Goal: Information Seeking & Learning: Find contact information

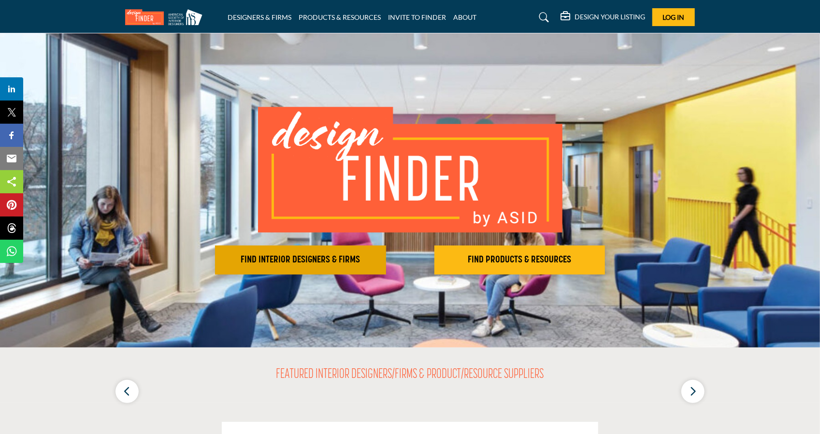
drag, startPoint x: 0, startPoint y: 0, endPoint x: 298, endPoint y: 264, distance: 398.3
click at [298, 264] on h2 "FIND INTERIOR DESIGNERS & FIRMS" at bounding box center [300, 260] width 165 height 12
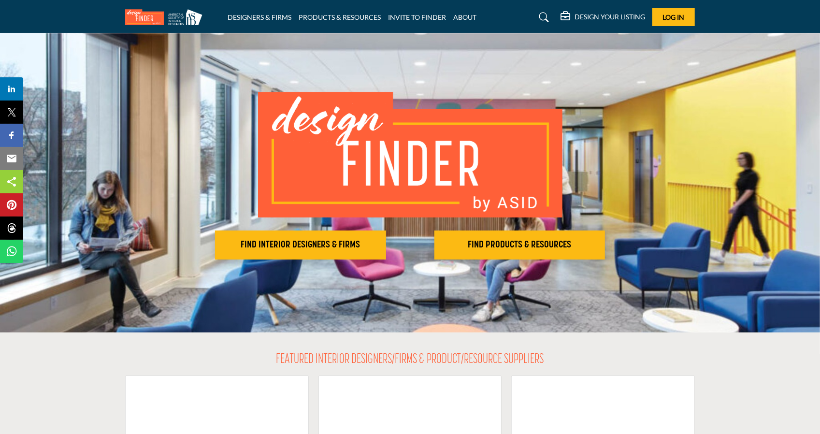
scroll to position [13, 0]
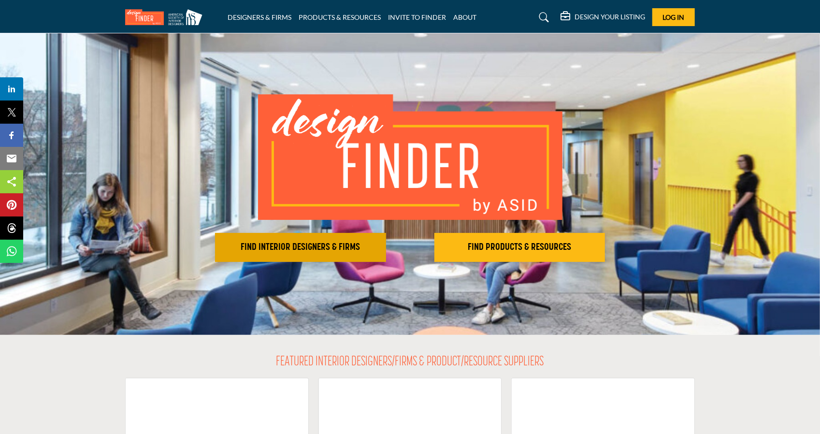
click at [366, 250] on h2 "FIND INTERIOR DESIGNERS & FIRMS" at bounding box center [300, 248] width 165 height 12
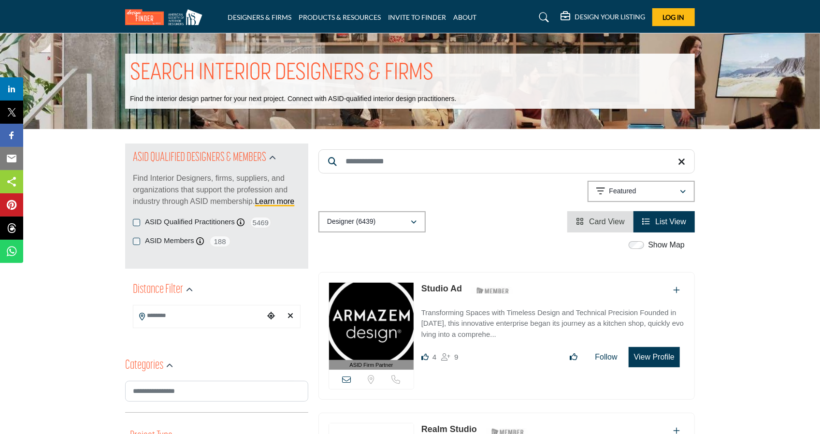
click at [669, 356] on button "View Profile" at bounding box center [654, 357] width 51 height 20
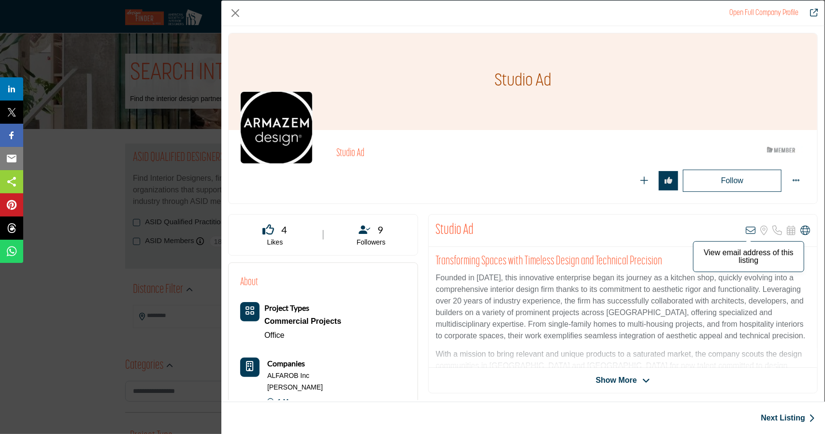
click at [746, 230] on icon "Company Data Modal" at bounding box center [751, 231] width 10 height 10
click at [748, 229] on icon "Company Data Modal" at bounding box center [751, 231] width 10 height 10
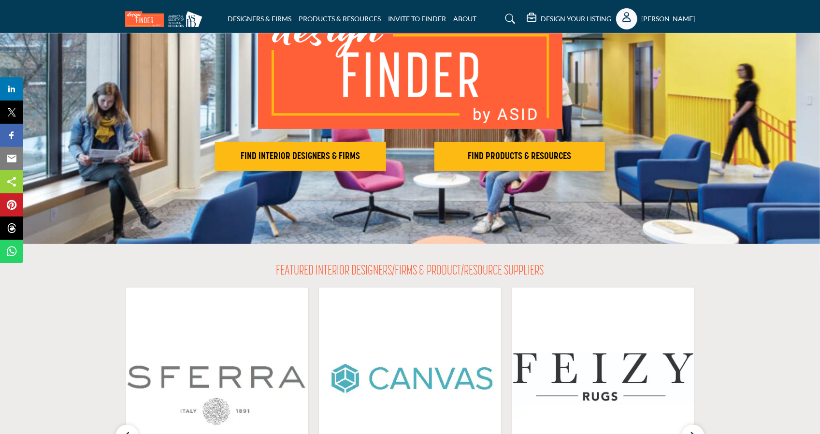
scroll to position [97, 0]
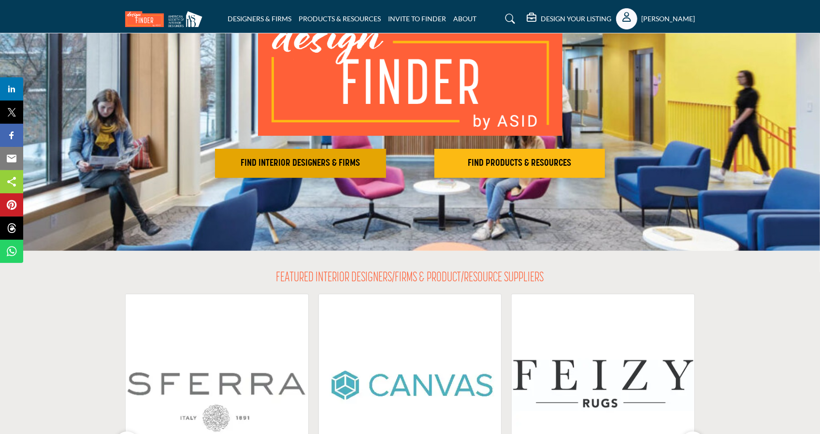
click at [332, 173] on button "FIND INTERIOR DESIGNERS & FIRMS" at bounding box center [300, 163] width 171 height 29
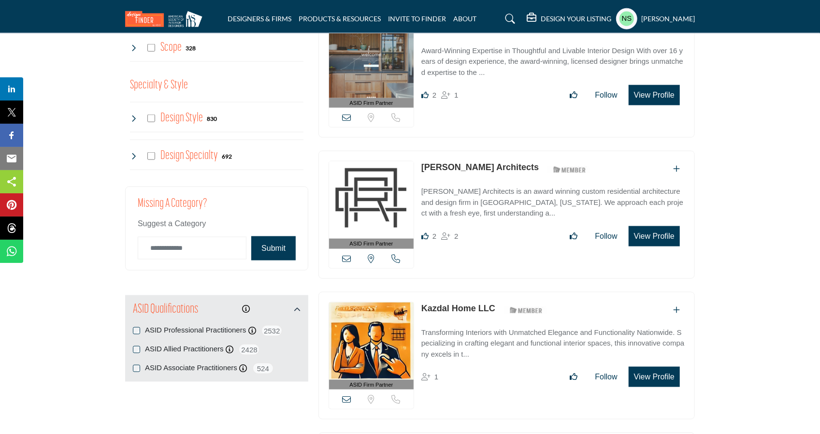
scroll to position [870, 0]
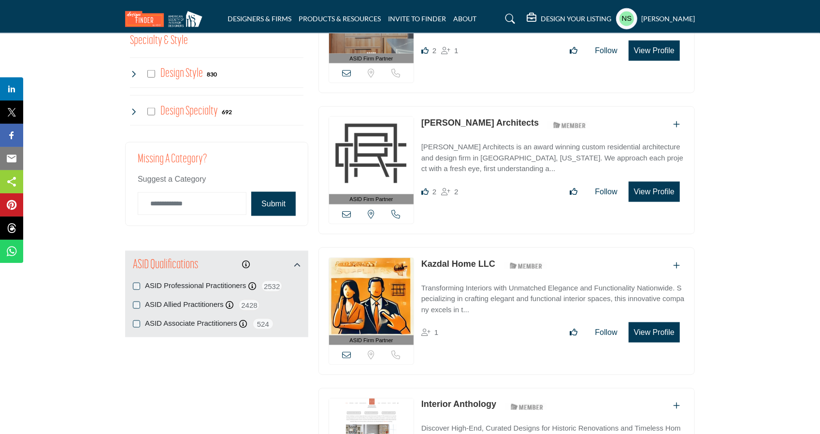
click at [385, 146] on img at bounding box center [371, 155] width 85 height 77
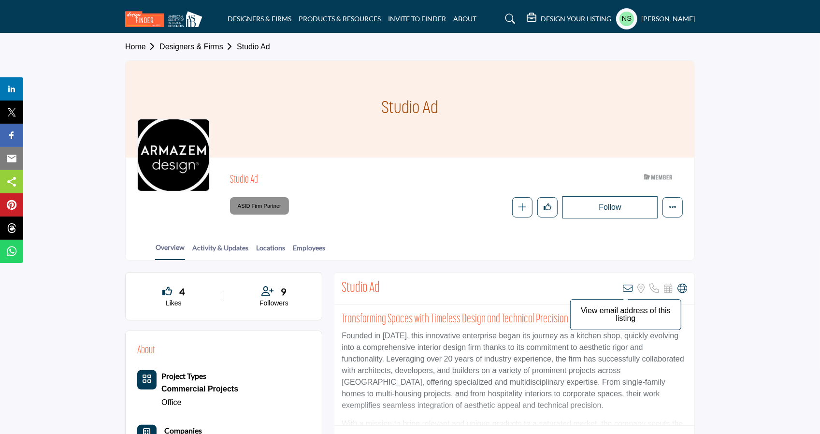
click at [629, 288] on icon at bounding box center [628, 289] width 10 height 10
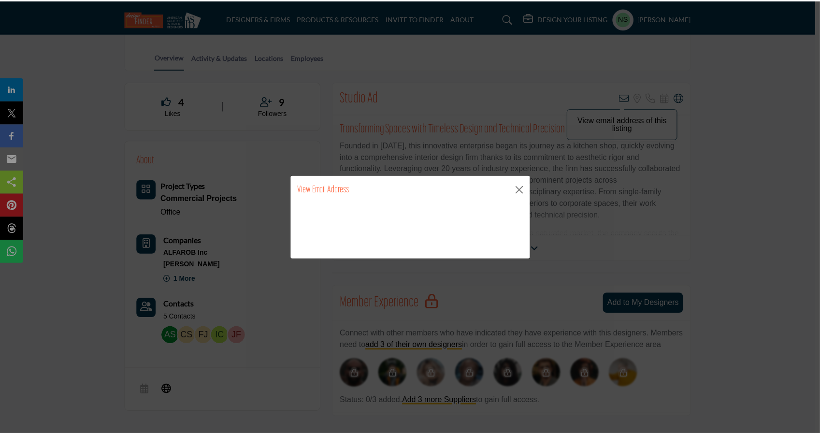
scroll to position [193, 0]
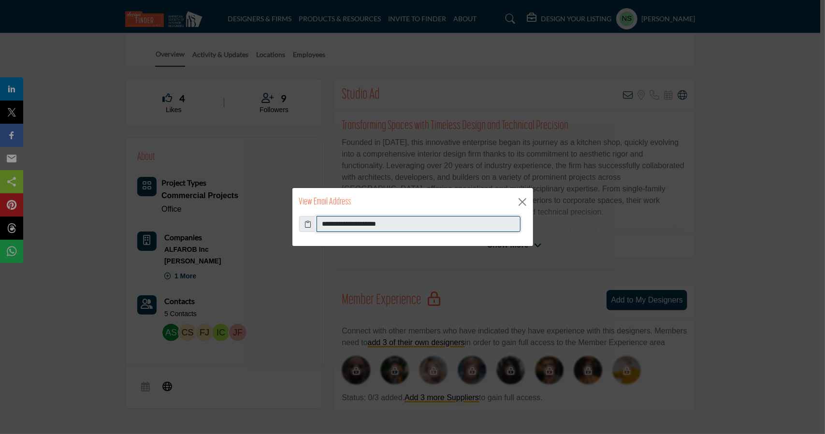
drag, startPoint x: 465, startPoint y: 221, endPoint x: 310, endPoint y: 222, distance: 155.2
click at [310, 222] on div "**********" at bounding box center [412, 224] width 227 height 16
click at [526, 201] on button "Close" at bounding box center [522, 202] width 15 height 15
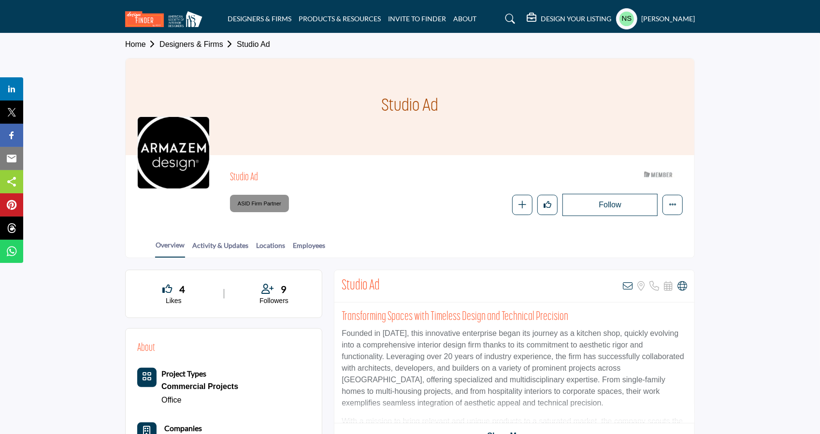
scroll to position [0, 0]
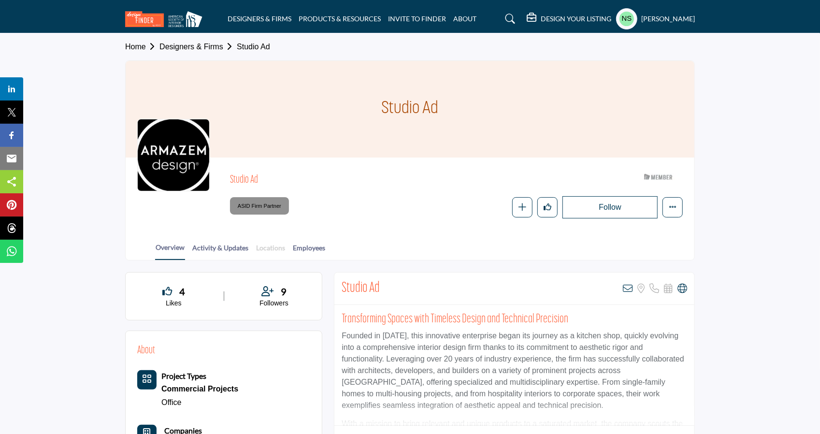
click at [269, 245] on link "Locations" at bounding box center [271, 251] width 30 height 17
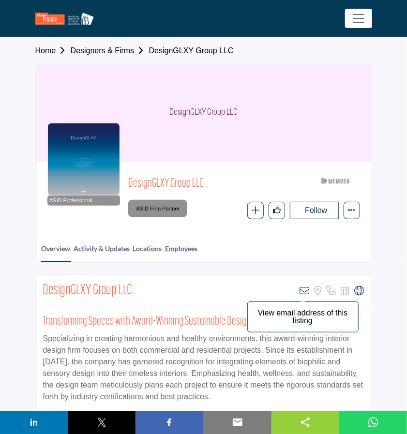
click at [307, 290] on icon at bounding box center [305, 291] width 10 height 10
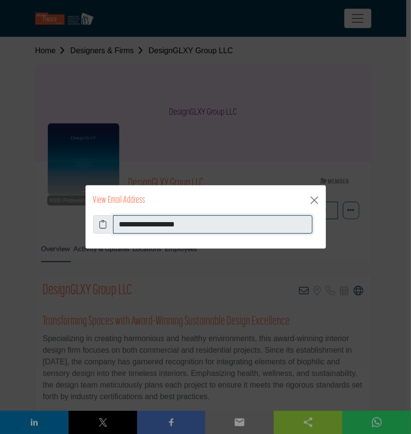
drag, startPoint x: 220, startPoint y: 224, endPoint x: 59, endPoint y: 219, distance: 160.6
click at [59, 219] on div "**********" at bounding box center [205, 217] width 411 height 434
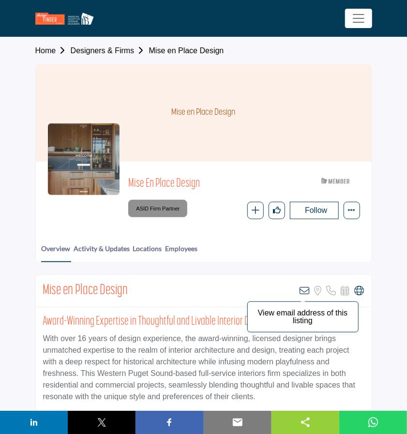
click at [305, 291] on icon at bounding box center [305, 291] width 10 height 10
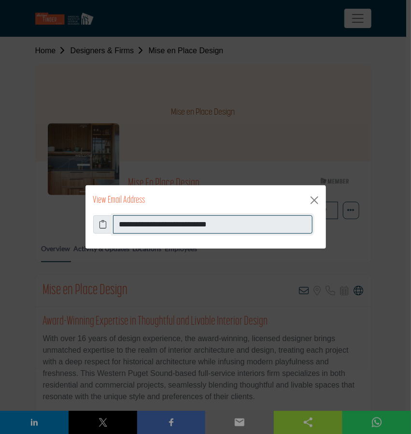
drag, startPoint x: 243, startPoint y: 228, endPoint x: 115, endPoint y: 221, distance: 127.8
click at [115, 221] on input "**********" at bounding box center [213, 224] width 200 height 18
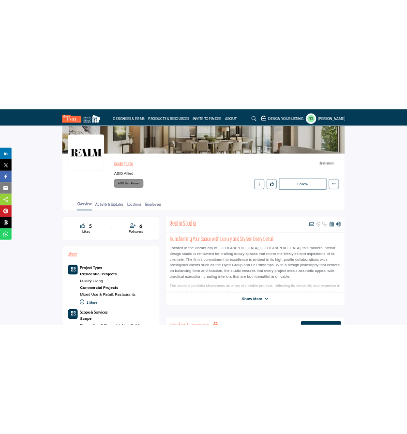
scroll to position [48, 0]
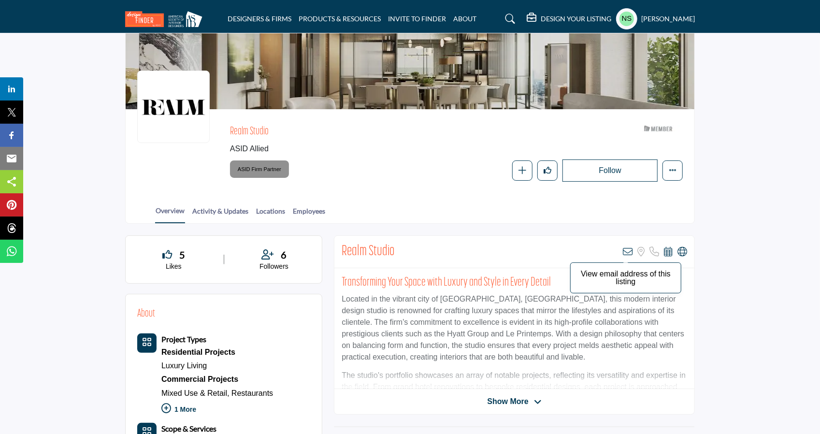
click at [629, 254] on icon at bounding box center [628, 252] width 10 height 10
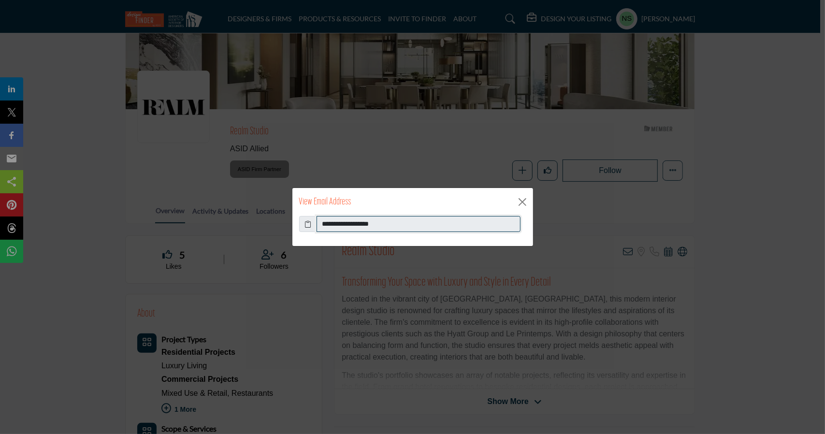
drag, startPoint x: 404, startPoint y: 227, endPoint x: 304, endPoint y: 222, distance: 100.2
click at [304, 222] on div "**********" at bounding box center [412, 224] width 227 height 16
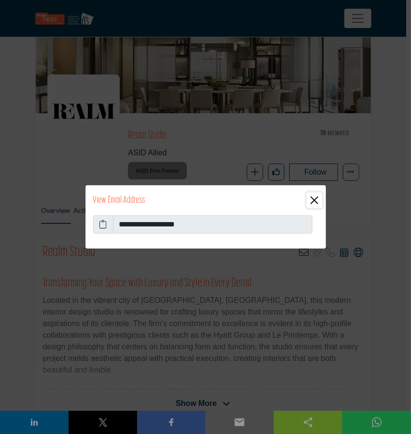
drag, startPoint x: 312, startPoint y: 200, endPoint x: 267, endPoint y: 109, distance: 101.2
click at [312, 200] on button "Close" at bounding box center [314, 199] width 15 height 15
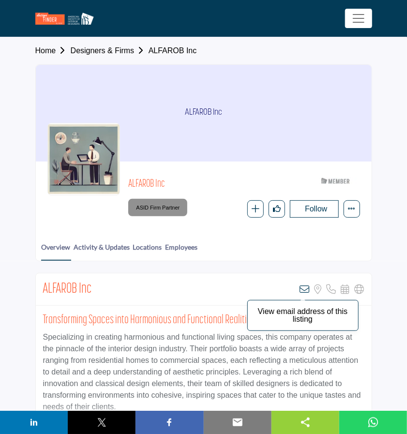
click at [306, 286] on icon at bounding box center [305, 289] width 10 height 10
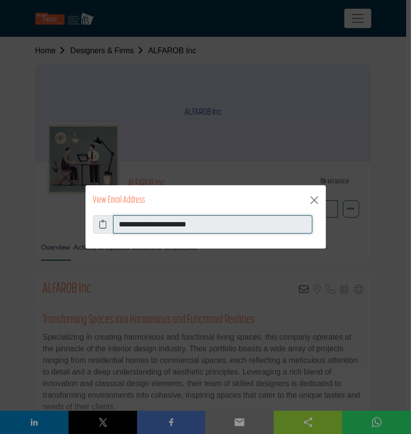
drag, startPoint x: 218, startPoint y: 221, endPoint x: 105, endPoint y: 221, distance: 112.7
click at [105, 221] on div "**********" at bounding box center [205, 224] width 225 height 18
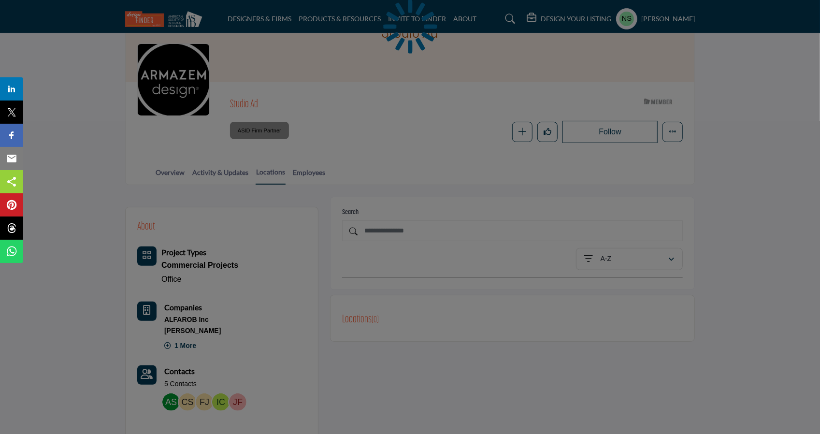
scroll to position [97, 0]
